Goal: Task Accomplishment & Management: Complete application form

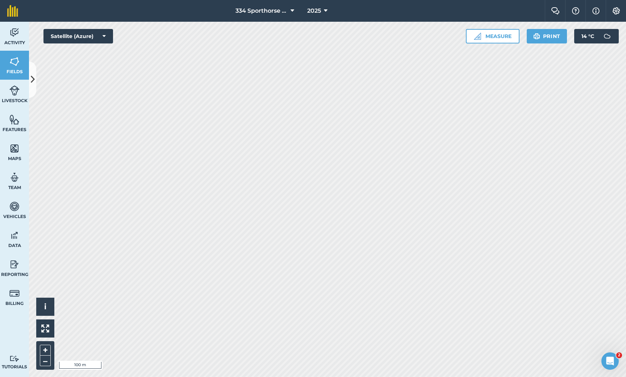
click at [33, 78] on icon at bounding box center [33, 79] width 4 height 13
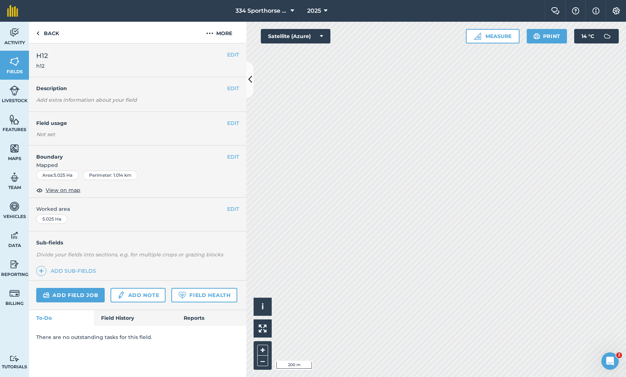
click at [80, 293] on link "Add field job" at bounding box center [70, 295] width 68 height 14
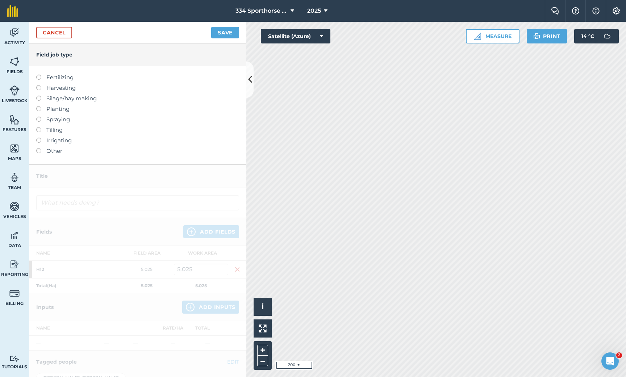
click at [61, 39] on div "Cancel Save" at bounding box center [137, 33] width 217 height 22
click at [57, 35] on link "Cancel" at bounding box center [54, 33] width 36 height 12
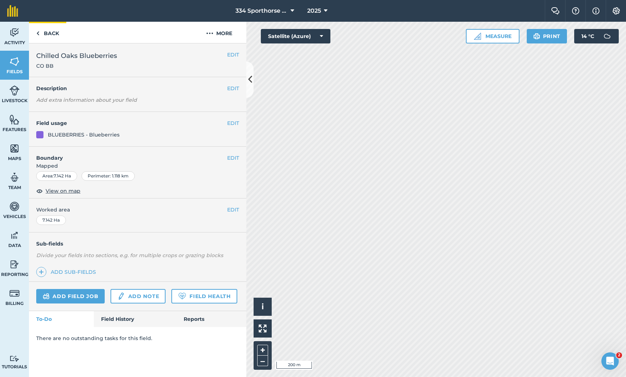
click at [43, 34] on link "Back" at bounding box center [47, 32] width 37 height 21
click at [13, 70] on span "Fields" at bounding box center [14, 72] width 29 height 6
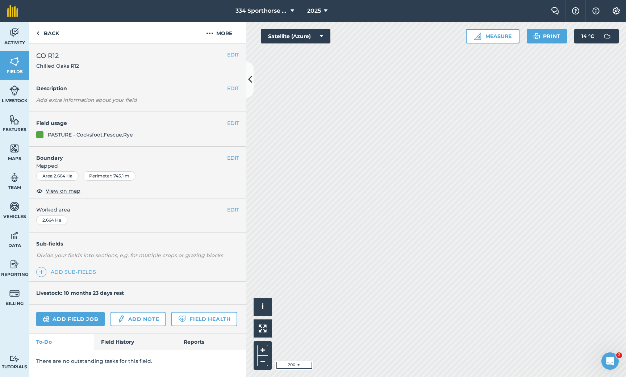
click at [80, 318] on link "Add field job" at bounding box center [70, 319] width 68 height 14
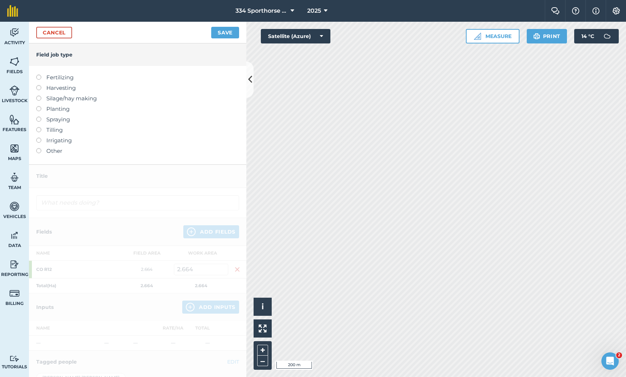
click at [37, 75] on label at bounding box center [41, 75] width 10 height 0
type input "Fertilizing"
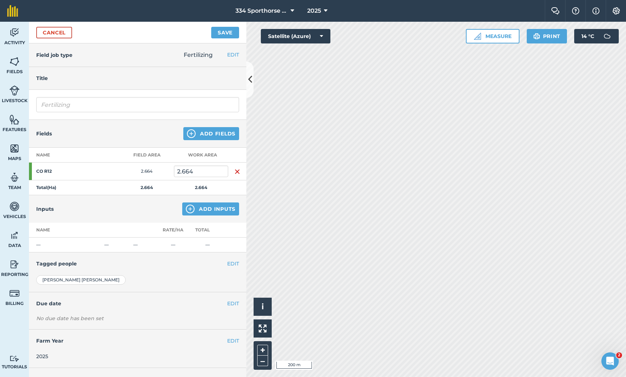
click at [201, 207] on button "Add Inputs" at bounding box center [210, 208] width 57 height 13
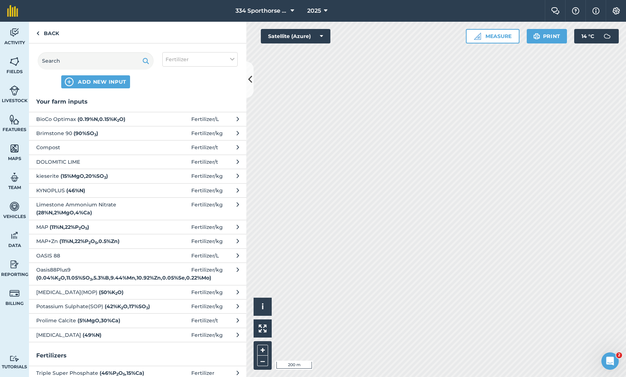
click at [61, 161] on span "DOLOMITIC LIME" at bounding box center [95, 162] width 118 height 8
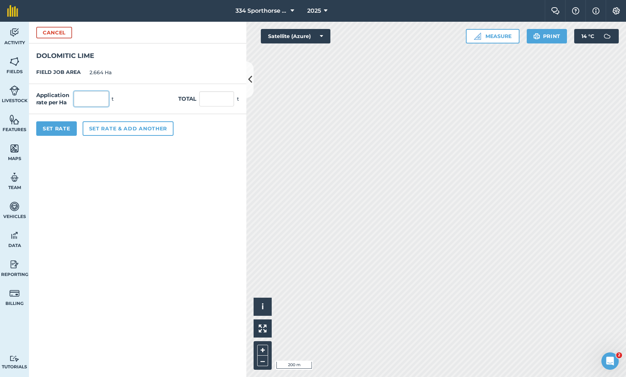
click at [82, 102] on input "text" at bounding box center [91, 98] width 35 height 15
type input "2"
type input "5.328"
click at [111, 128] on button "Set rate & add another" at bounding box center [128, 128] width 91 height 14
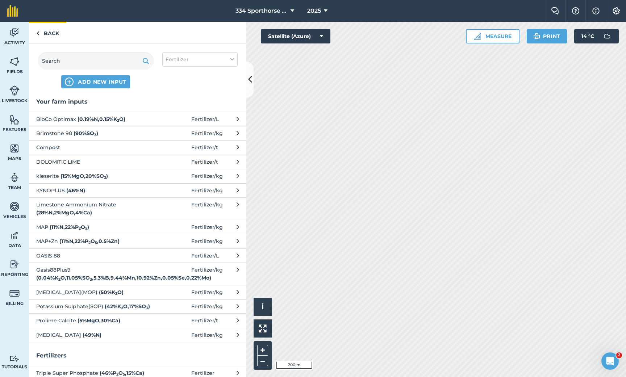
click at [49, 31] on link "Back" at bounding box center [47, 32] width 37 height 21
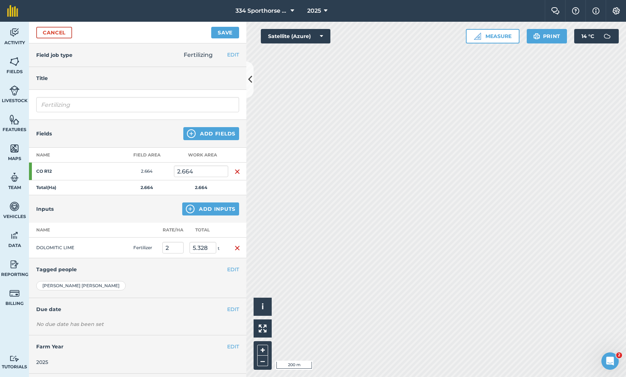
click at [204, 133] on button "Add Fields" at bounding box center [211, 133] width 56 height 13
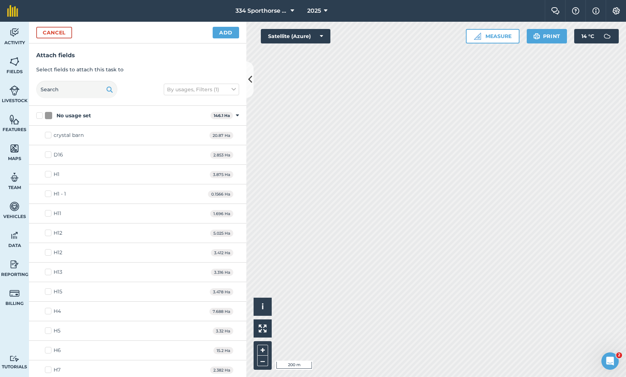
checkbox input "true"
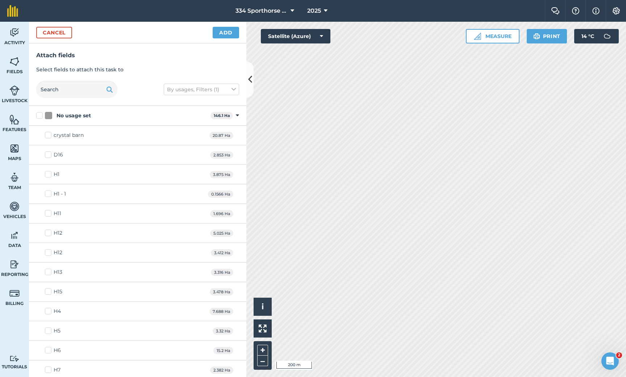
click at [223, 32] on button "Add" at bounding box center [226, 33] width 26 height 12
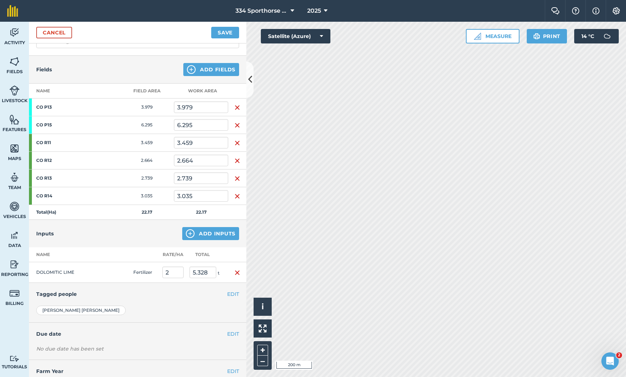
scroll to position [69, 0]
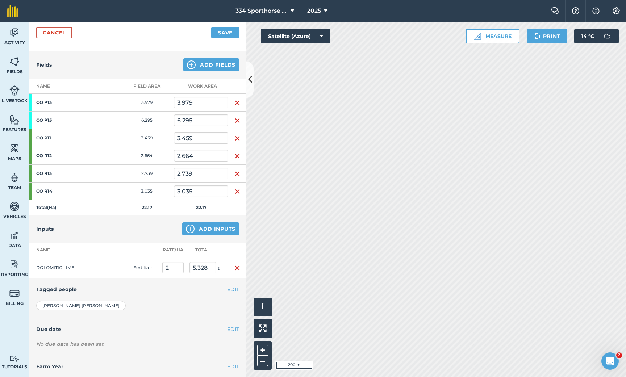
click at [238, 268] on img "button" at bounding box center [237, 268] width 6 height 9
click at [205, 229] on button "Add Inputs" at bounding box center [210, 228] width 57 height 13
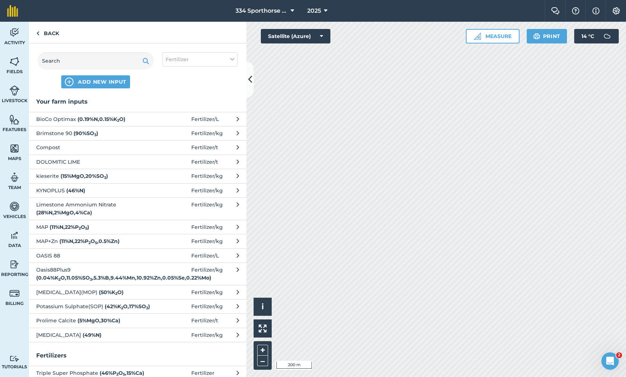
click at [70, 162] on span "DOLOMITIC LIME" at bounding box center [95, 162] width 118 height 8
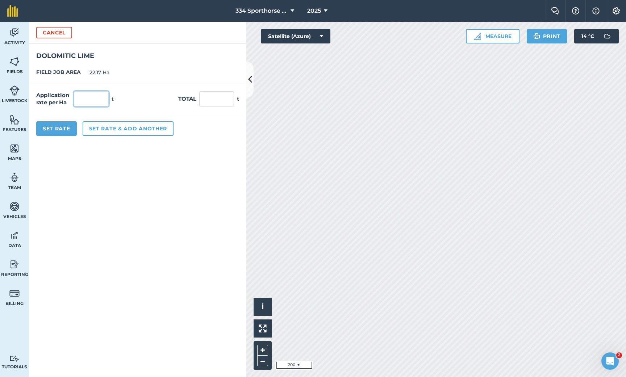
click at [93, 100] on input "text" at bounding box center [91, 98] width 35 height 15
type input "2"
type input "44.34"
click at [64, 128] on button "Set Rate" at bounding box center [56, 128] width 41 height 14
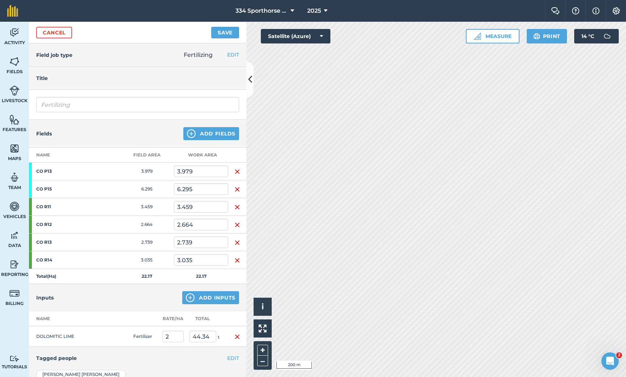
scroll to position [0, 0]
click at [222, 34] on button "Save" at bounding box center [225, 33] width 28 height 12
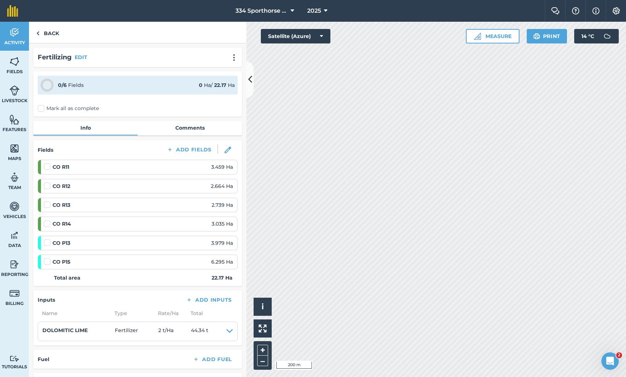
click at [45, 108] on label "Mark all as complete" at bounding box center [68, 109] width 61 height 8
click at [42, 108] on input "Mark all as complete" at bounding box center [40, 107] width 5 height 5
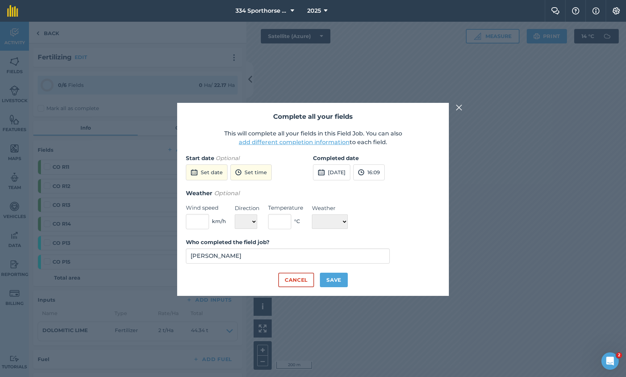
click at [339, 173] on button "[DATE]" at bounding box center [331, 172] width 37 height 16
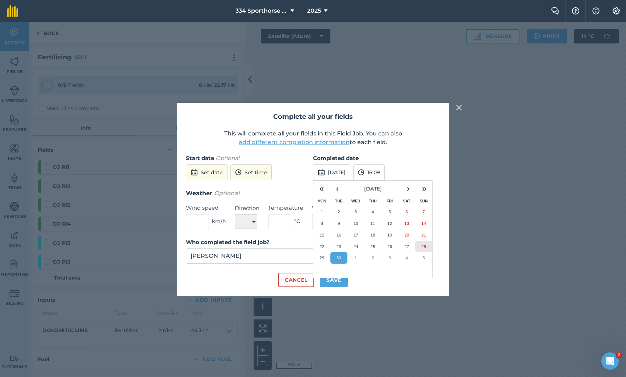
click at [424, 248] on button "28" at bounding box center [423, 247] width 17 height 12
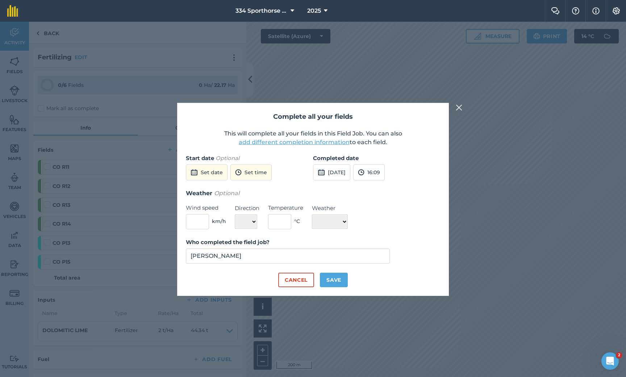
click at [335, 281] on button "Save" at bounding box center [334, 280] width 28 height 14
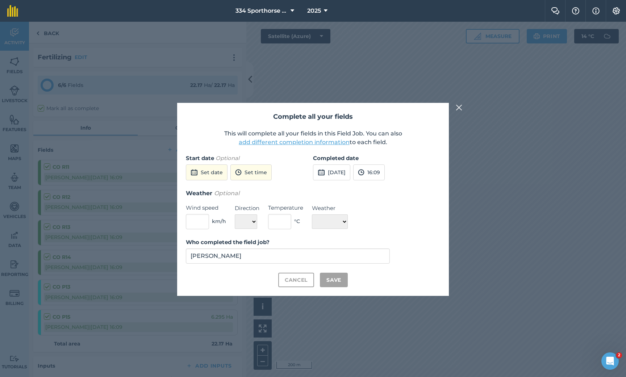
checkbox input "true"
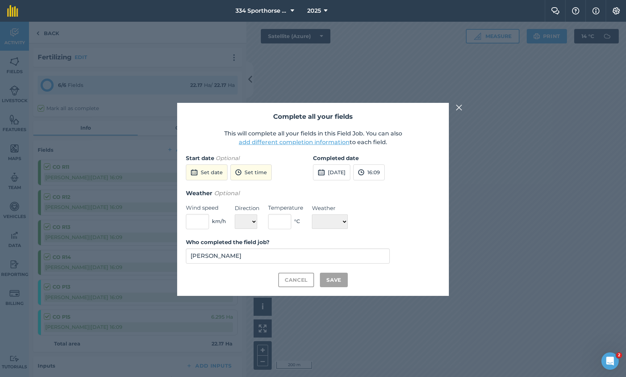
checkbox input "true"
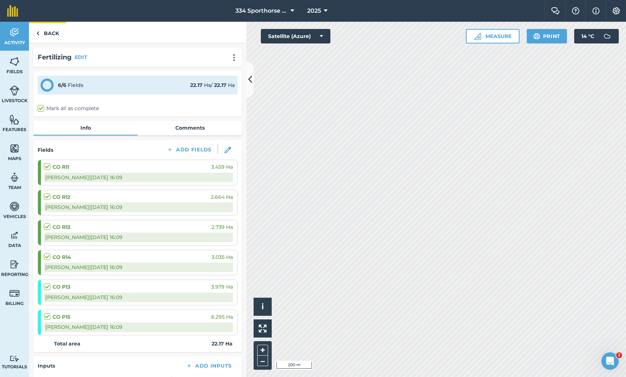
click at [55, 34] on link "Back" at bounding box center [47, 32] width 37 height 21
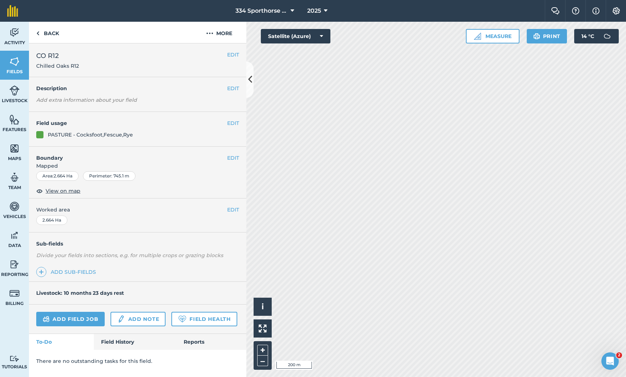
click at [252, 82] on button at bounding box center [249, 80] width 7 height 36
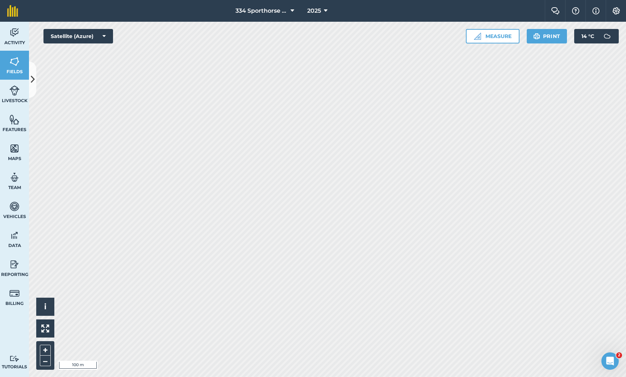
click at [34, 84] on icon at bounding box center [33, 79] width 4 height 13
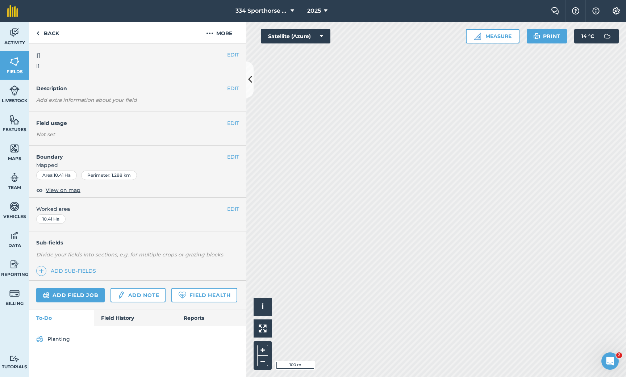
click at [119, 313] on link "Field History" at bounding box center [135, 318] width 82 height 16
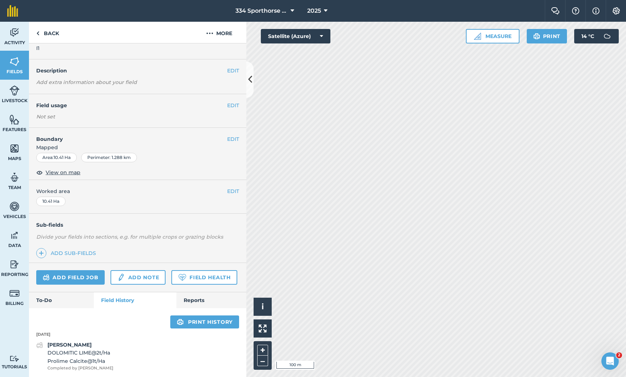
scroll to position [17, 0]
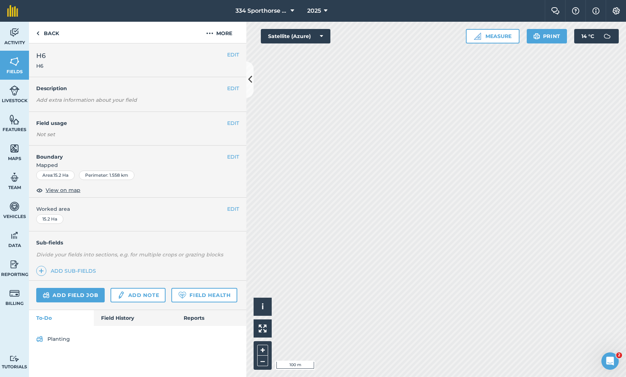
click at [114, 318] on link "Field History" at bounding box center [135, 318] width 82 height 16
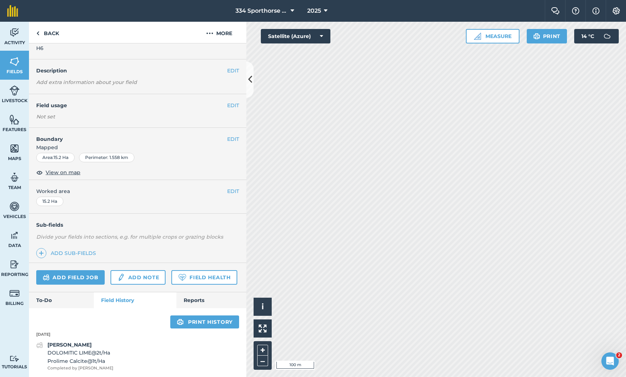
scroll to position [17, 0]
click at [526, 0] on html "334 Sporthorse Stud 2025 Farm Chat Help Info Settings 334 Sporthorse Stud - 202…" at bounding box center [313, 188] width 626 height 377
